Goal: Navigation & Orientation: Find specific page/section

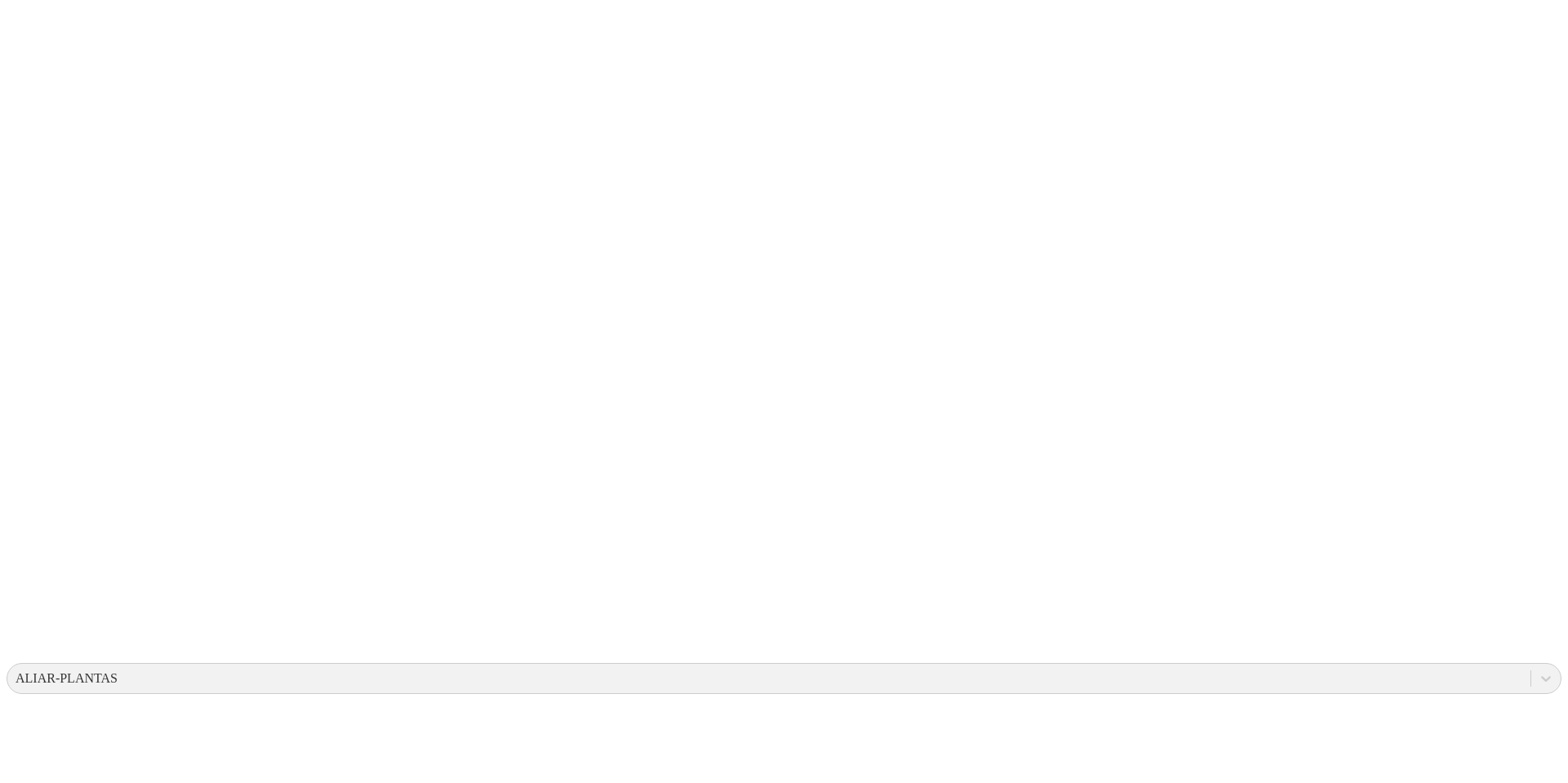
click at [1306, 652] on icon at bounding box center [1545, 678] width 16 height 16
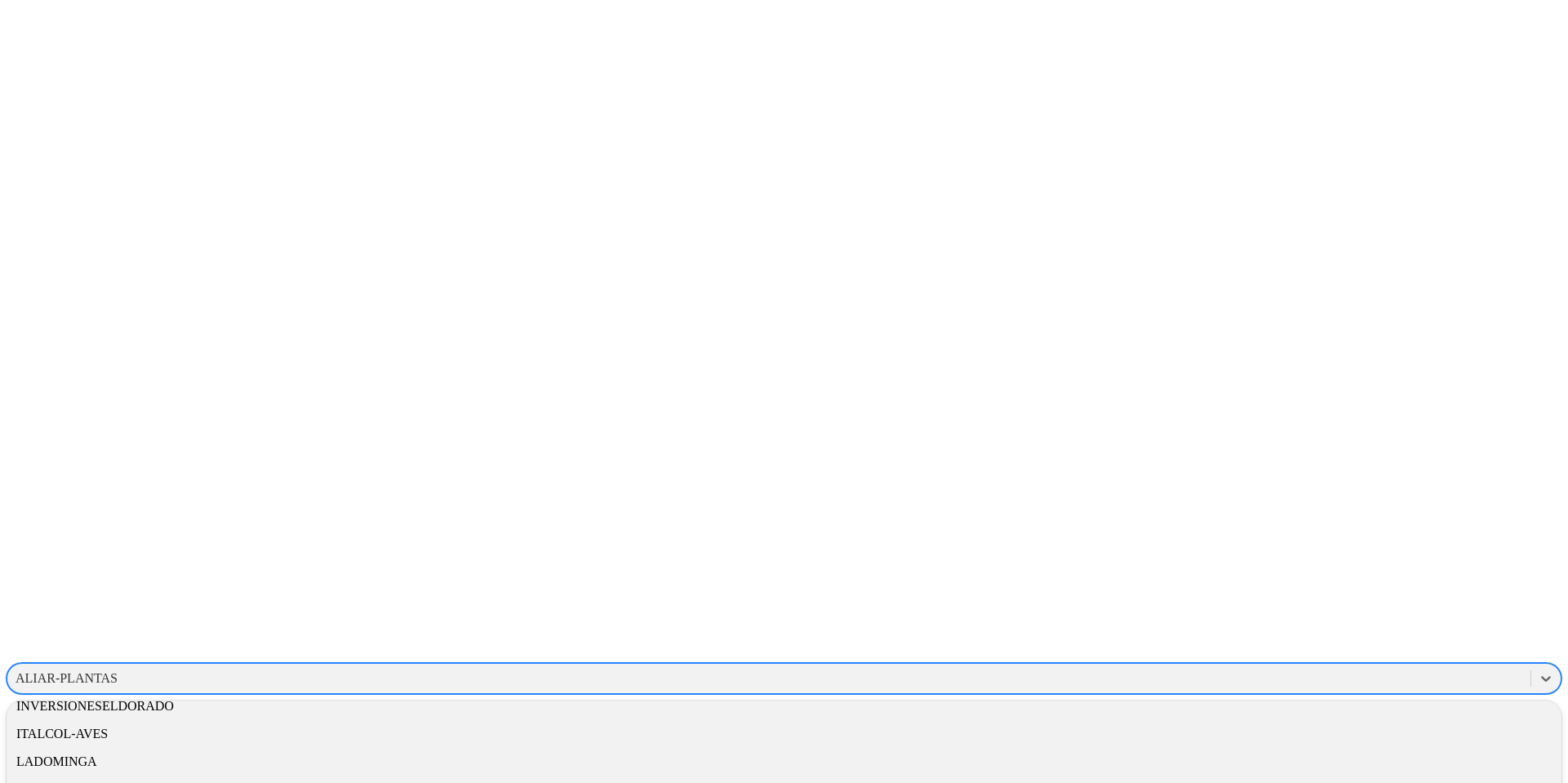
scroll to position [761, 0]
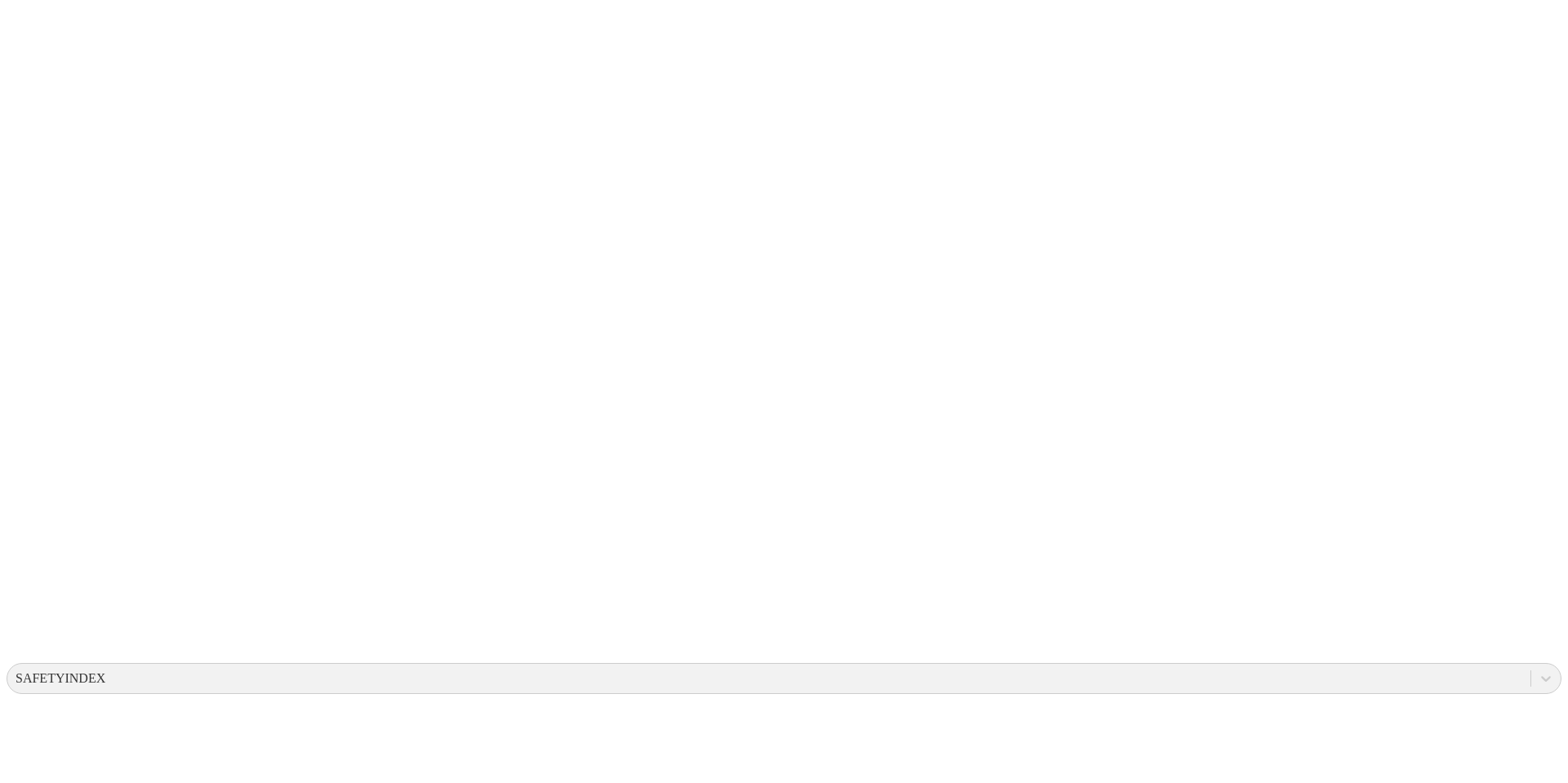
click at [1306, 652] on icon at bounding box center [1545, 678] width 16 height 16
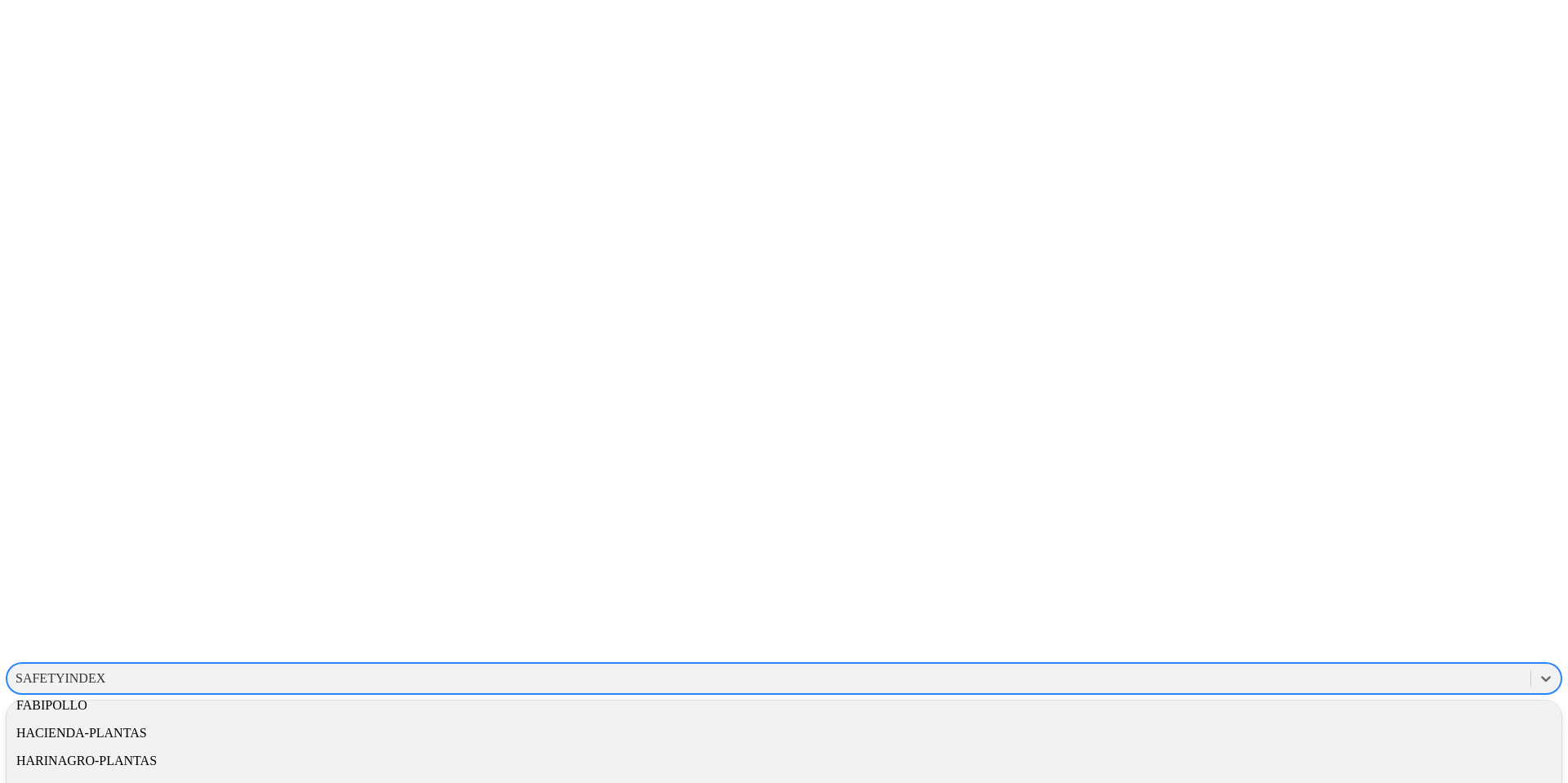
scroll to position [761, 0]
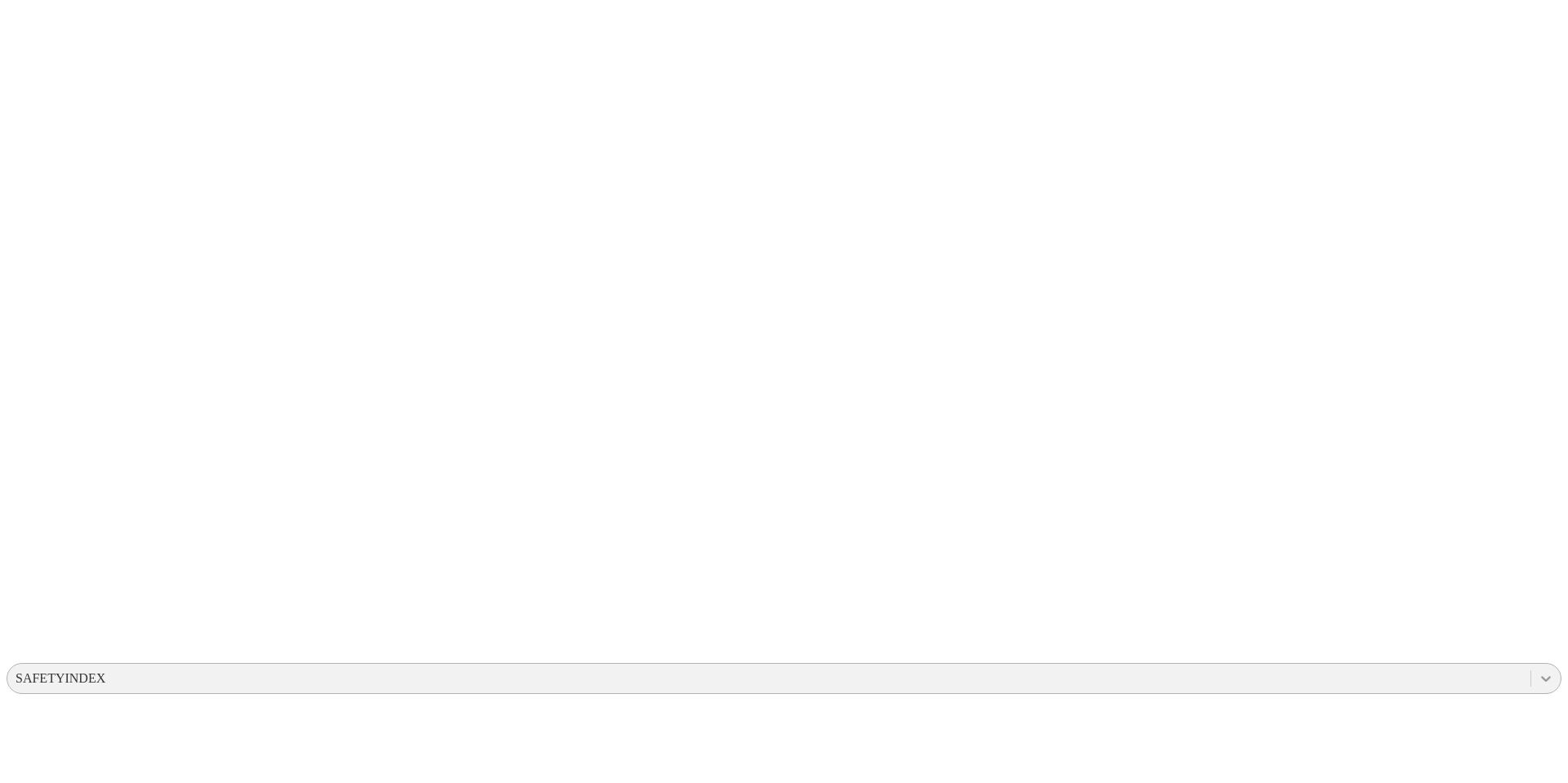
click at [1306, 652] on icon at bounding box center [1546, 679] width 9 height 6
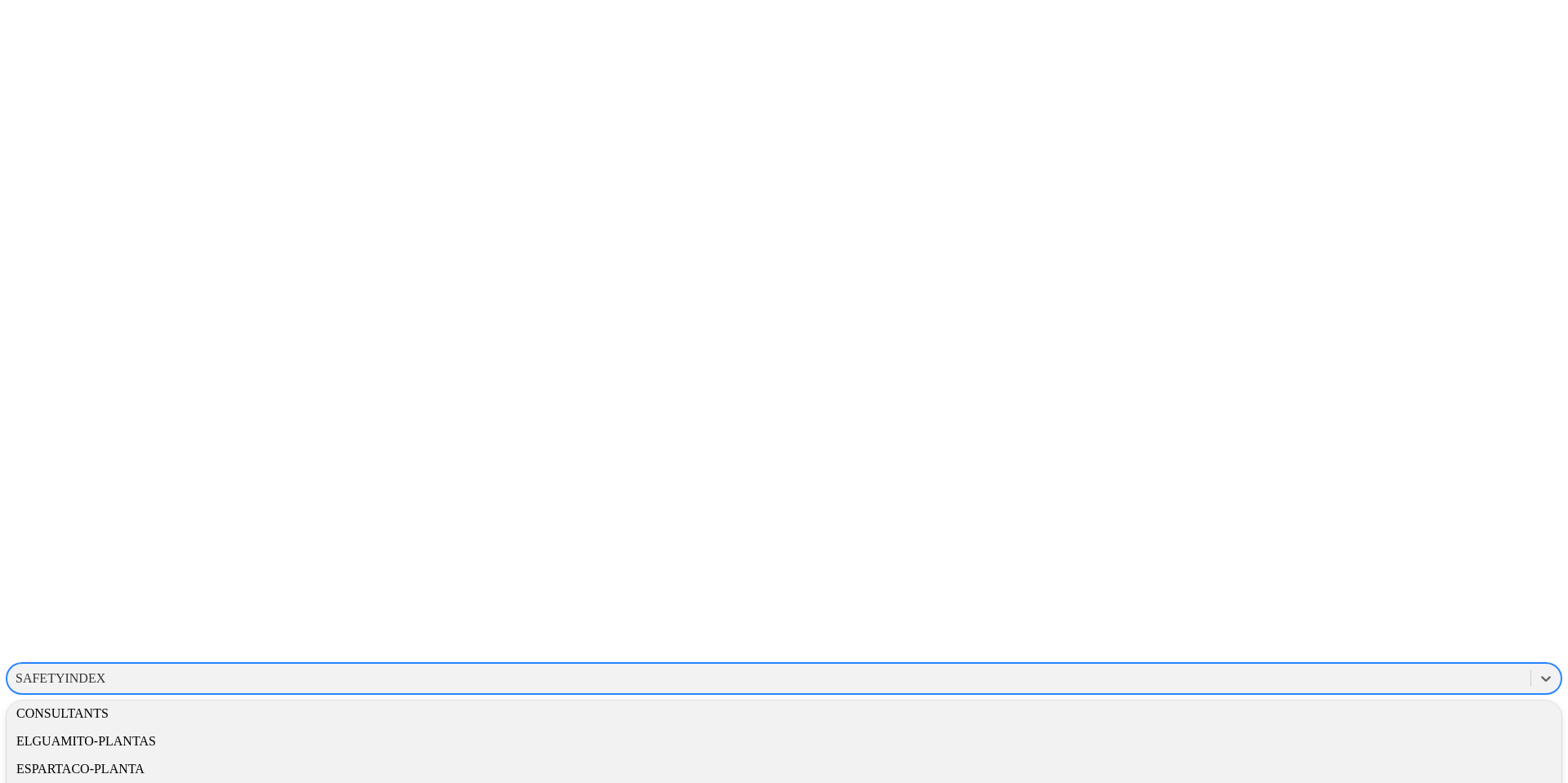
scroll to position [342, 0]
click at [1293, 652] on div "EXPERIMENTAL-AVES" at bounding box center [784, 793] width 1555 height 28
